Goal: Task Accomplishment & Management: Manage account settings

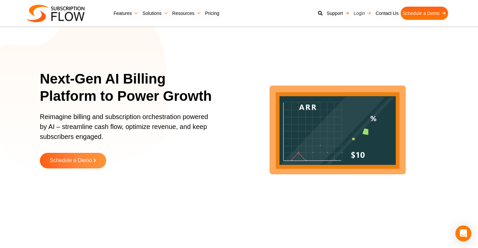
click at [358, 16] on link "Login" at bounding box center [363, 13] width 22 height 13
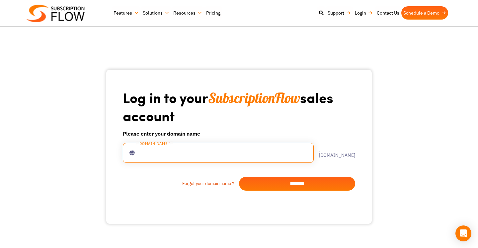
click at [218, 154] on input "text" at bounding box center [218, 153] width 191 height 20
type input "**********"
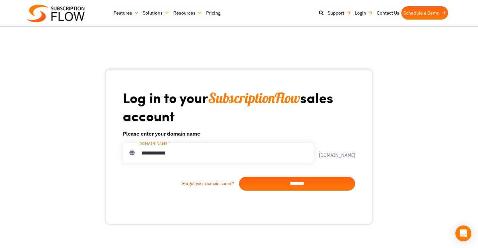
click at [296, 177] on input "*******" at bounding box center [297, 184] width 116 height 14
